Goal: Transaction & Acquisition: Purchase product/service

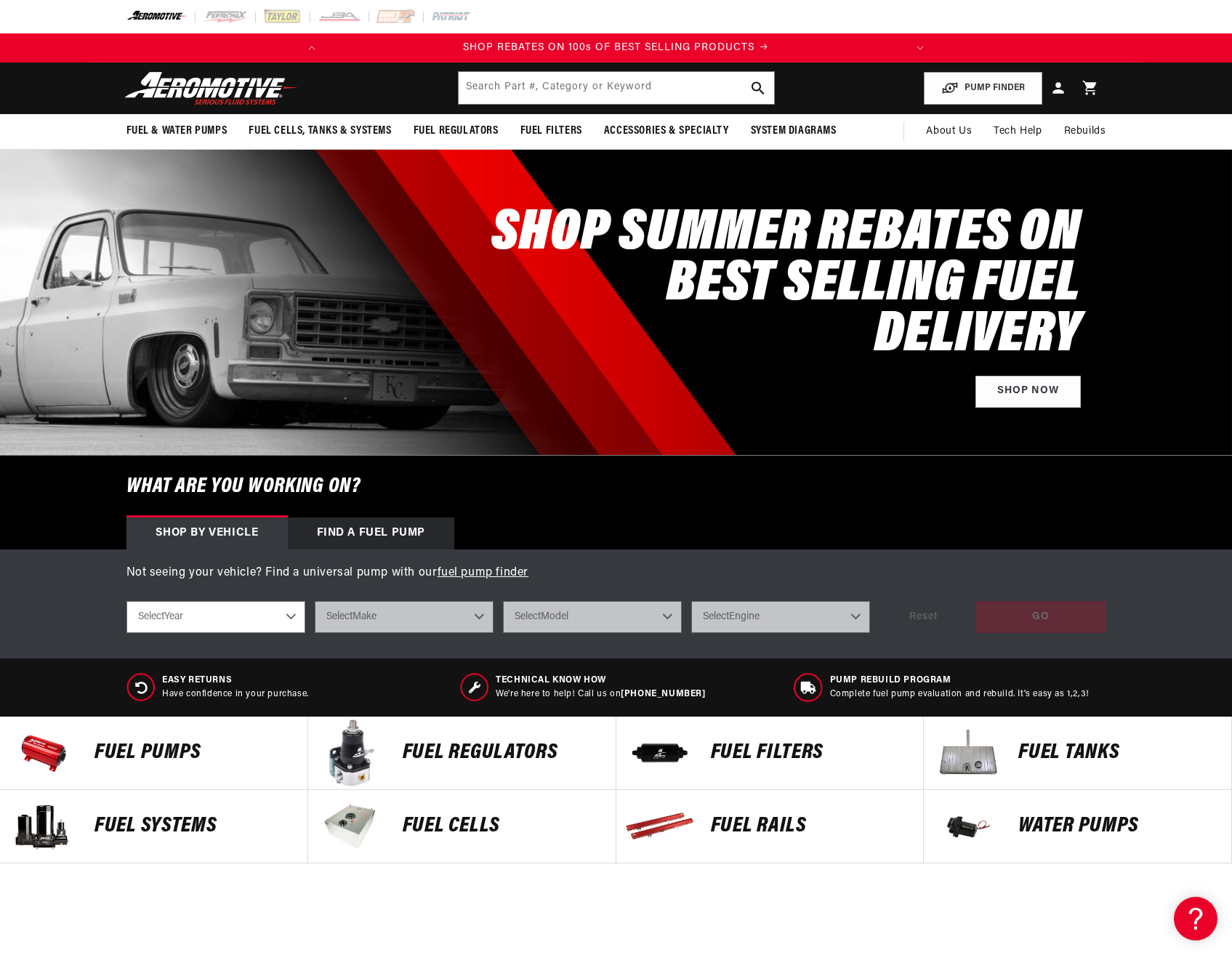
click at [450, 742] on p "FUEL REGULATORS" at bounding box center [502, 753] width 199 height 22
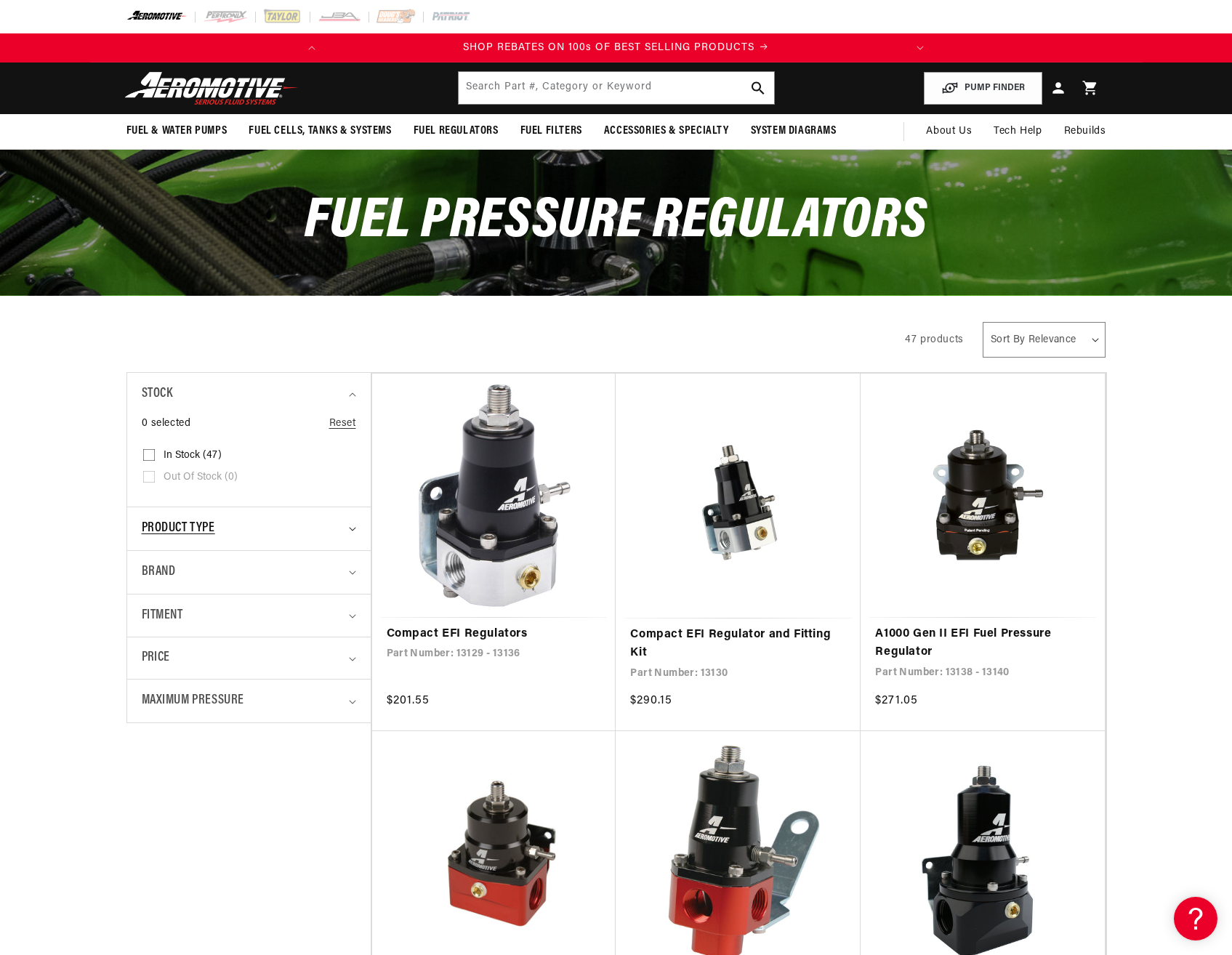
click at [356, 524] on summary "Product type" at bounding box center [249, 528] width 215 height 43
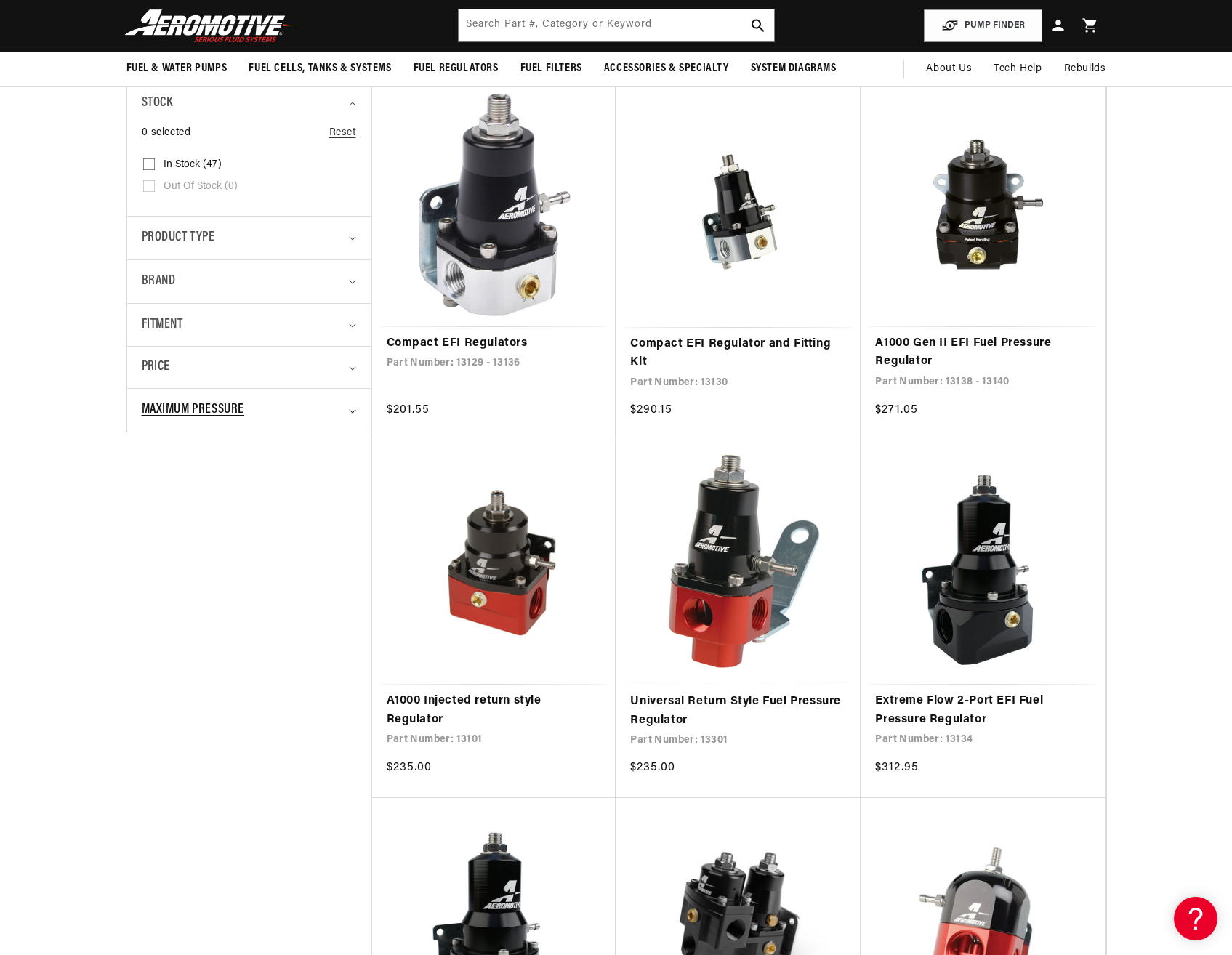
click at [322, 405] on div "Maximum Pressure" at bounding box center [243, 410] width 202 height 21
click at [168, 705] on span "+ Show more" at bounding box center [171, 704] width 59 height 11
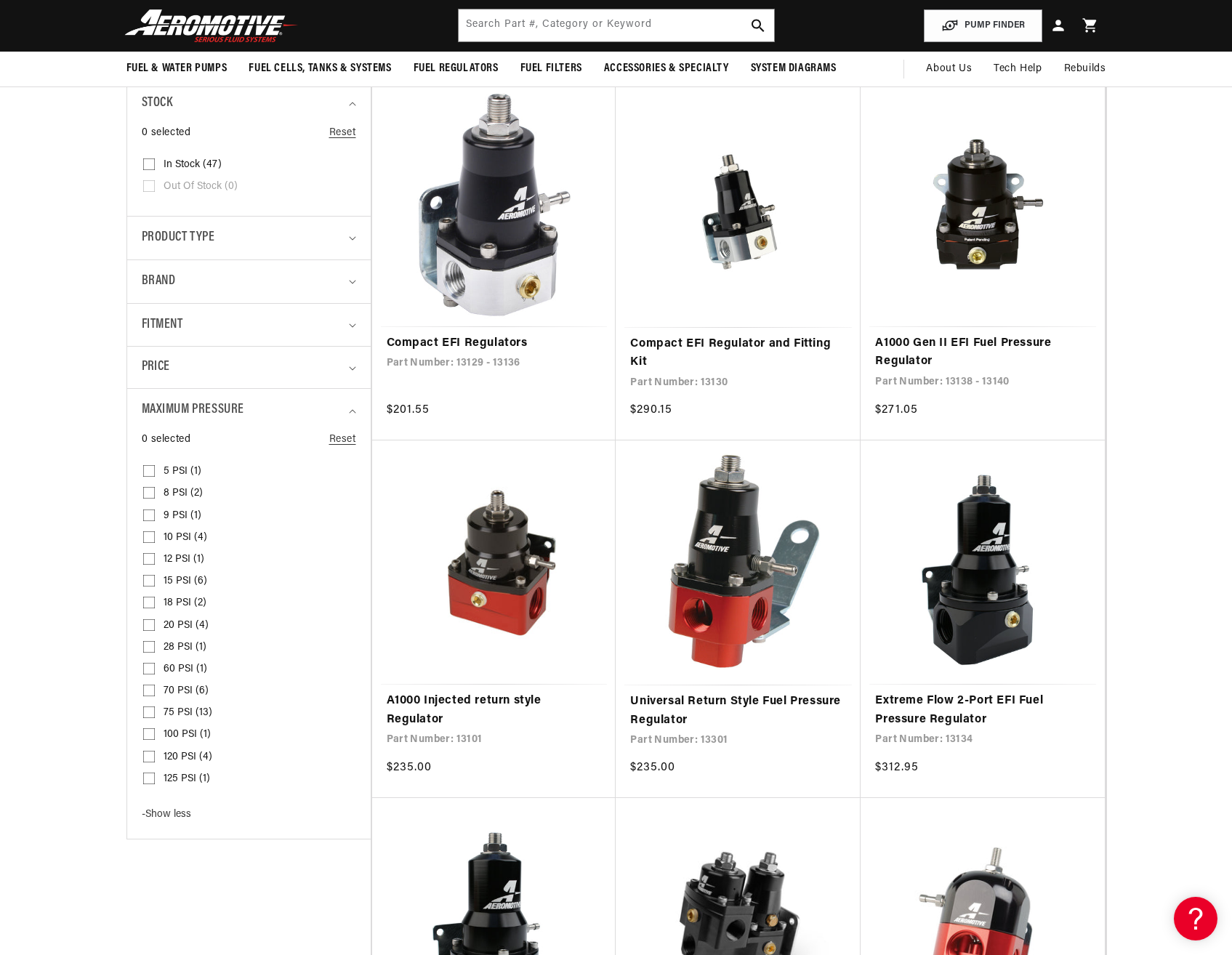
scroll to position [0, 0]
click at [146, 735] on input "100 PSI (1) 100 PSI (1 product)" at bounding box center [149, 737] width 12 height 12
checkbox input "true"
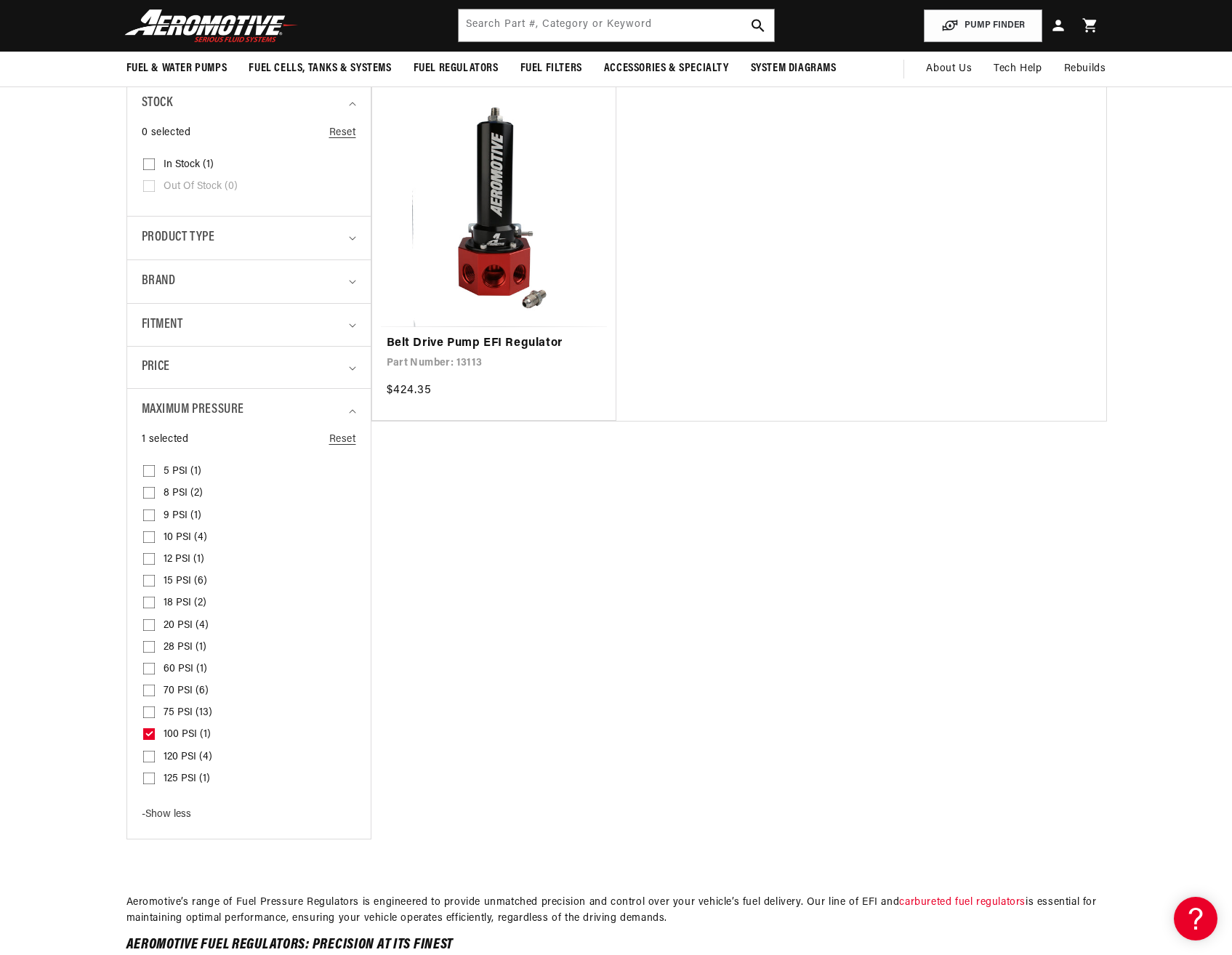
click at [147, 755] on input "120 PSI (4) 120 PSI (4 products)" at bounding box center [149, 760] width 12 height 12
checkbox input "true"
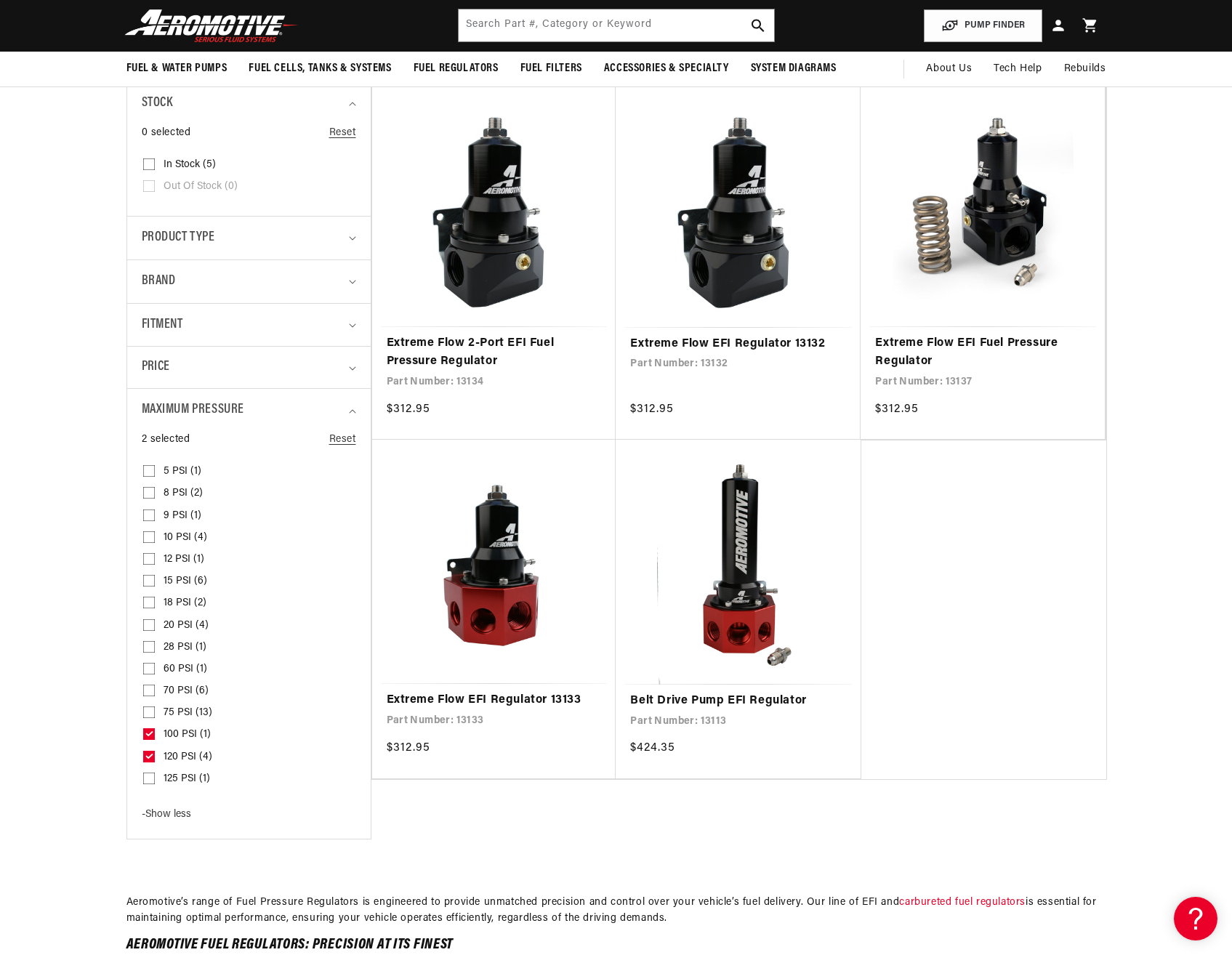
click at [146, 736] on icon at bounding box center [150, 733] width 8 height 5
click at [146, 736] on input "100 PSI (1) 100 PSI (1 product)" at bounding box center [149, 737] width 12 height 12
checkbox input "false"
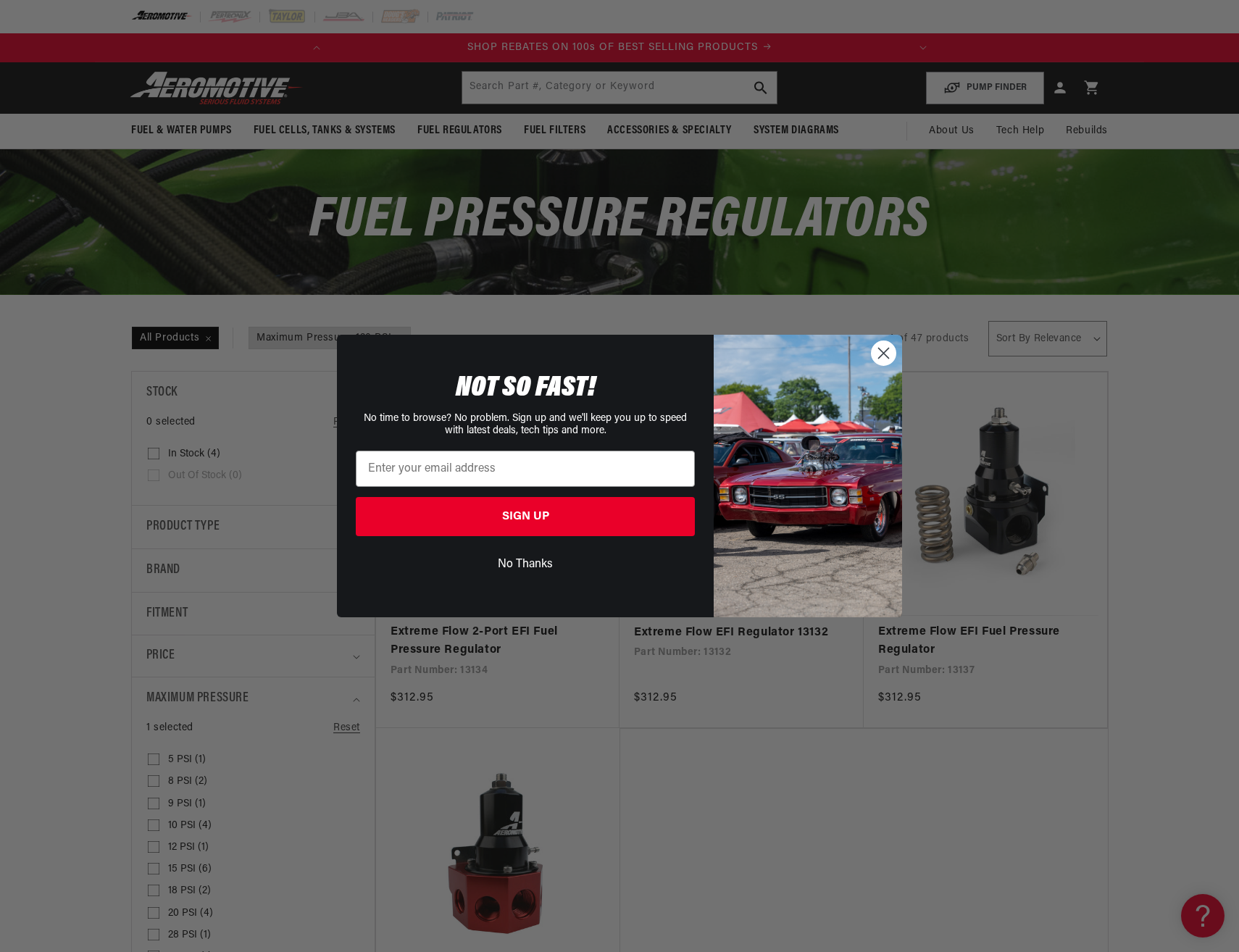
click at [874, 356] on circle "Close dialog" at bounding box center [883, 354] width 24 height 24
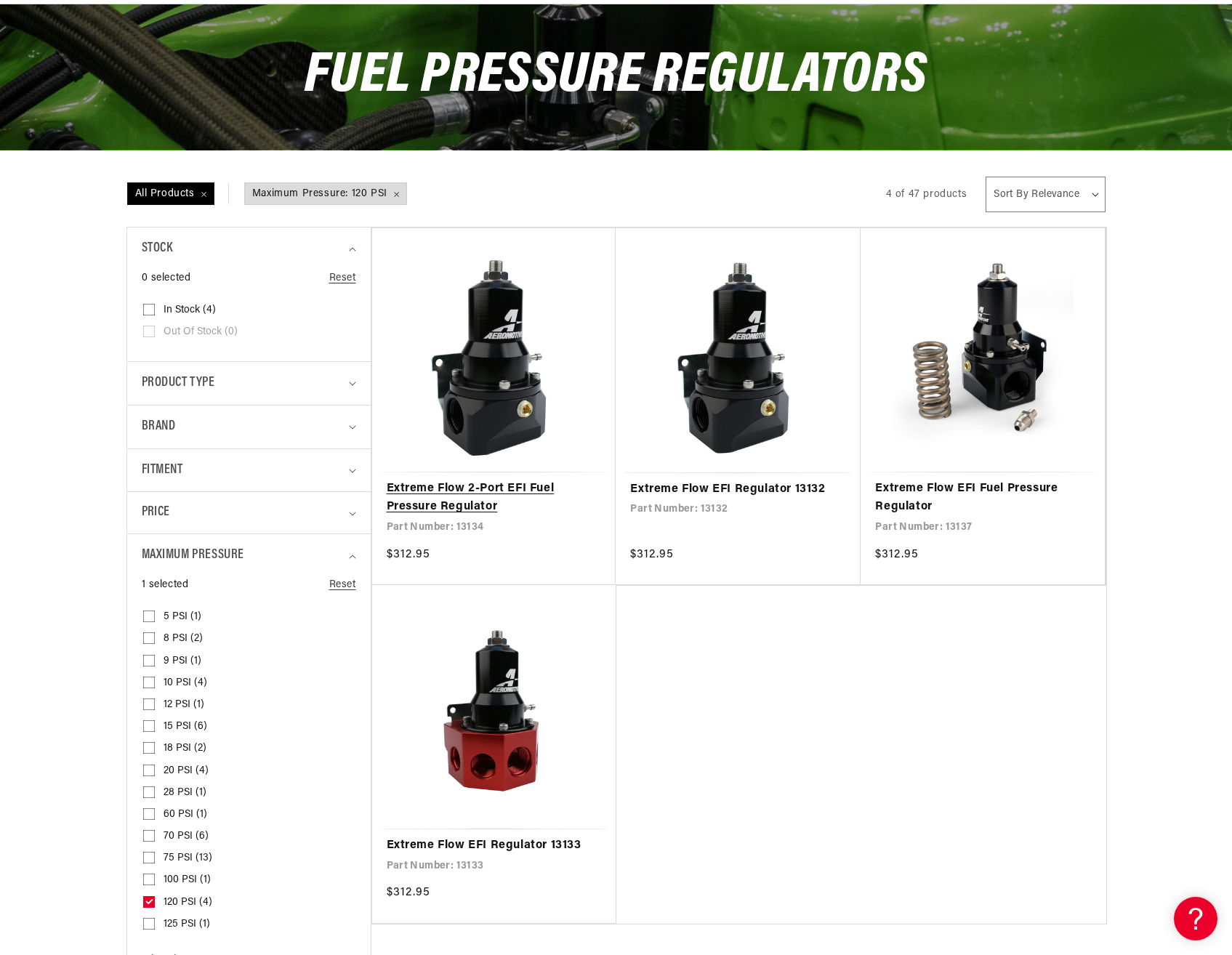
scroll to position [0, 74]
click at [484, 488] on link "Extreme Flow 2-Port EFI Fuel Pressure Regulator" at bounding box center [494, 497] width 215 height 37
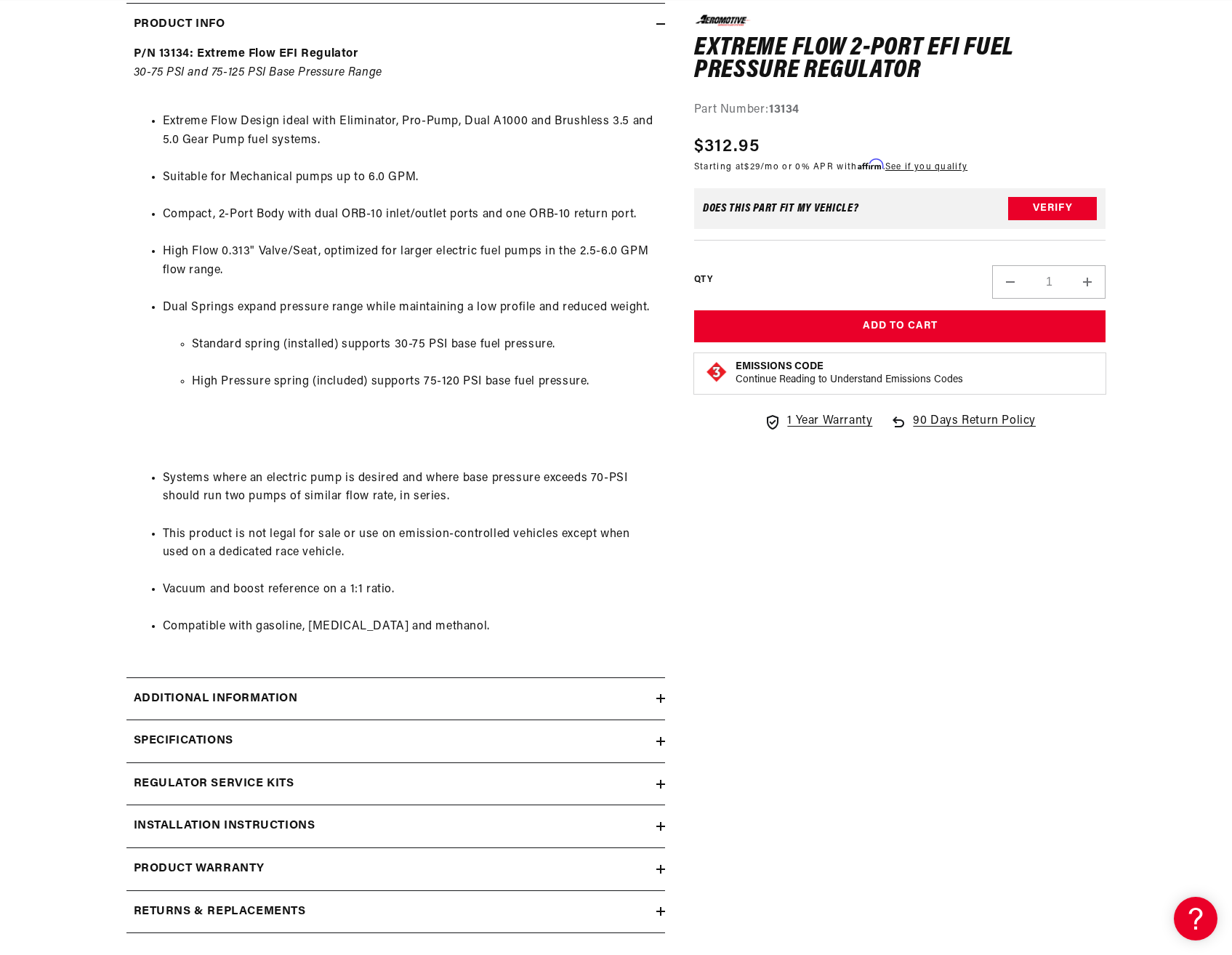
scroll to position [0, 576]
